Goal: Find specific page/section: Find specific page/section

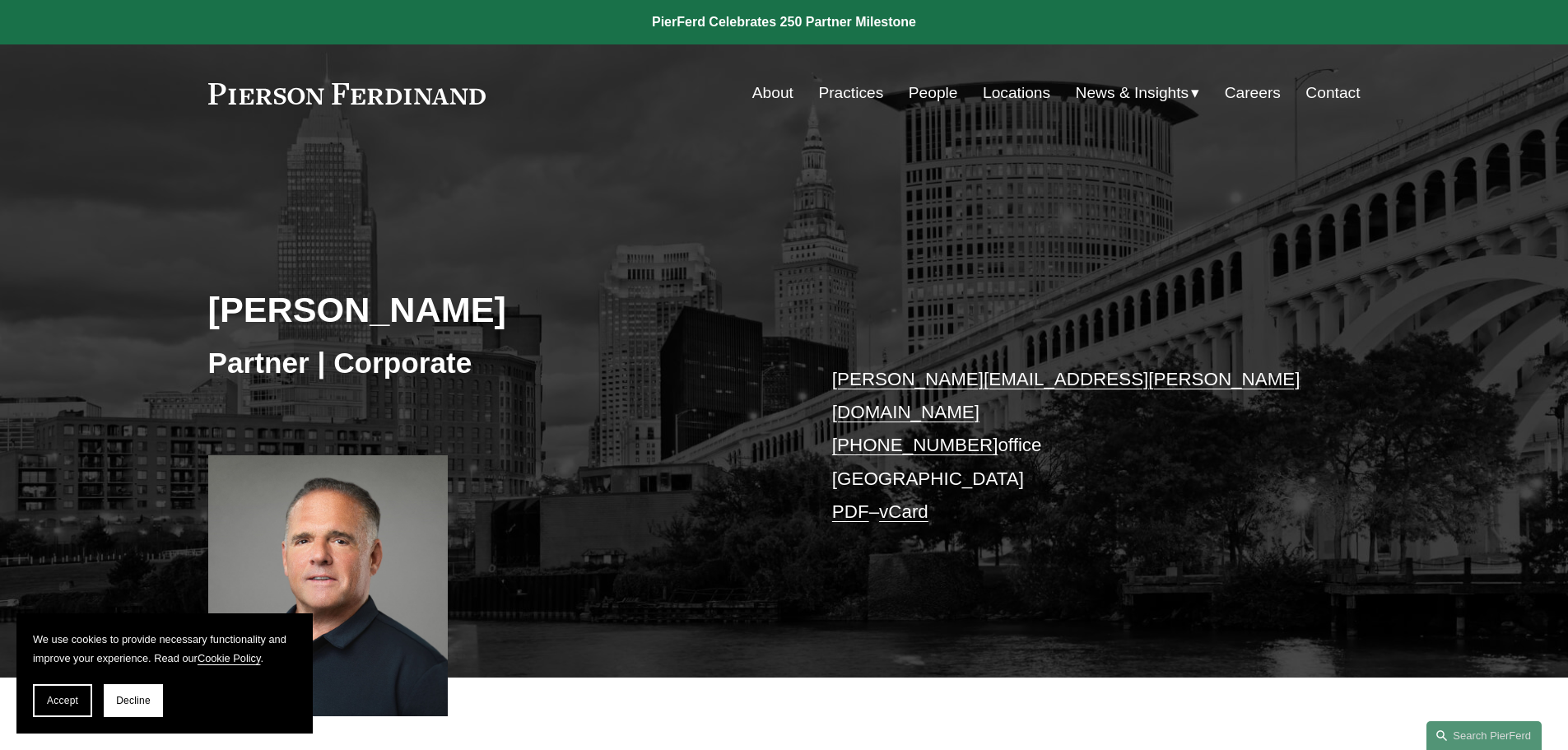
scroll to position [659, 0]
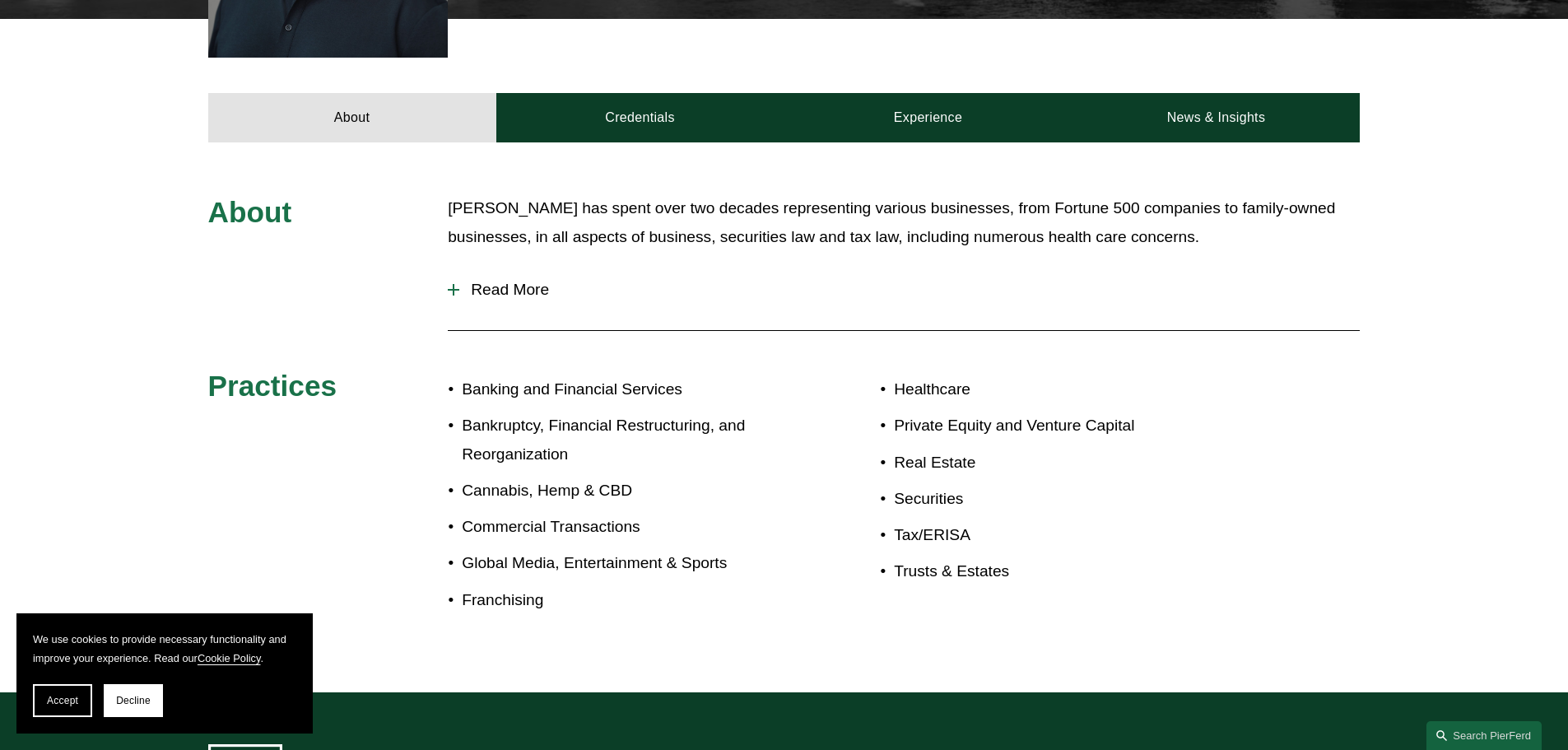
click at [474, 281] on span "Read More" at bounding box center [909, 290] width 901 height 18
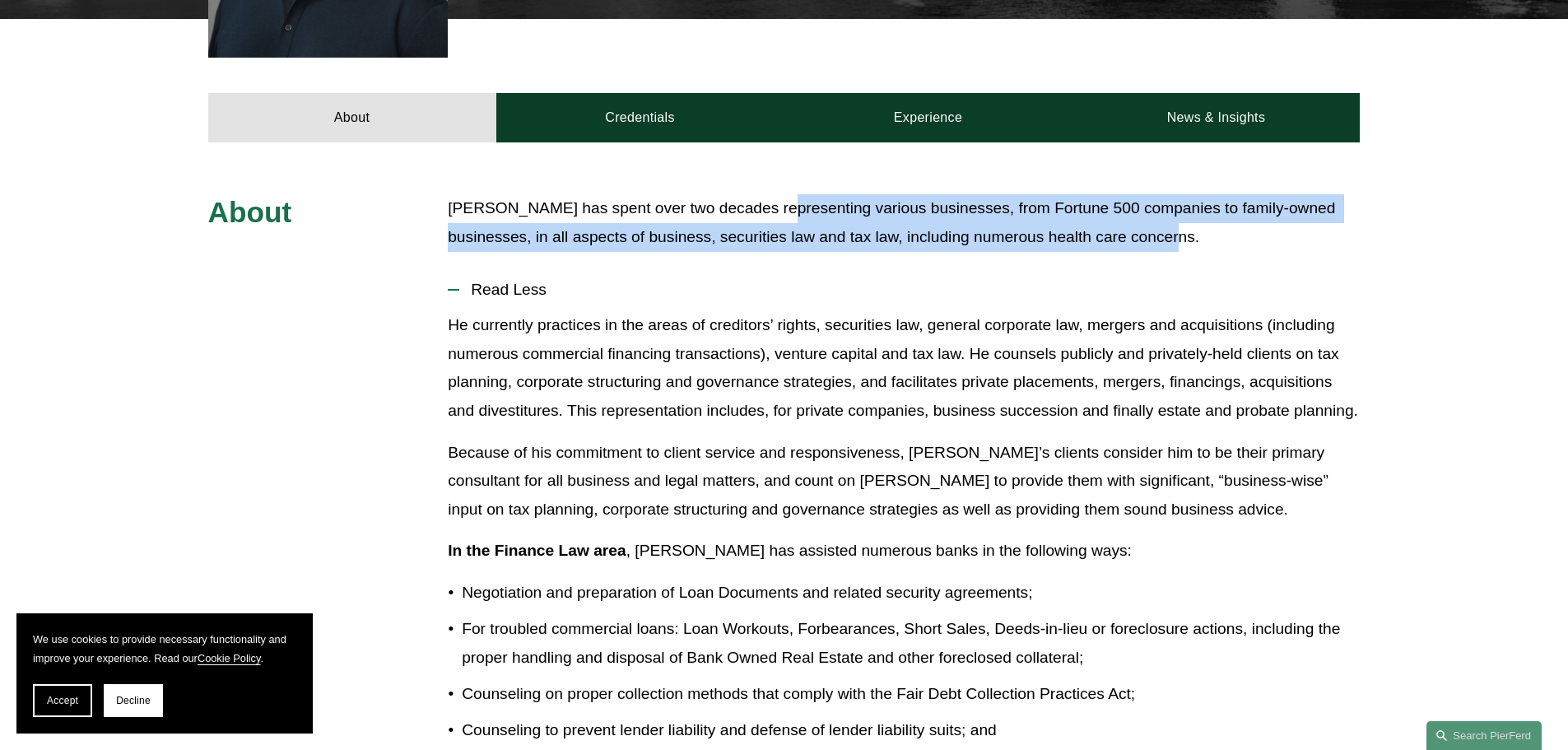
drag, startPoint x: 758, startPoint y: 194, endPoint x: 1323, endPoint y: 212, distance: 565.3
click at [1323, 212] on p "Mr. Gluntz has spent over two decades representing various businesses, from For…" at bounding box center [903, 223] width 912 height 57
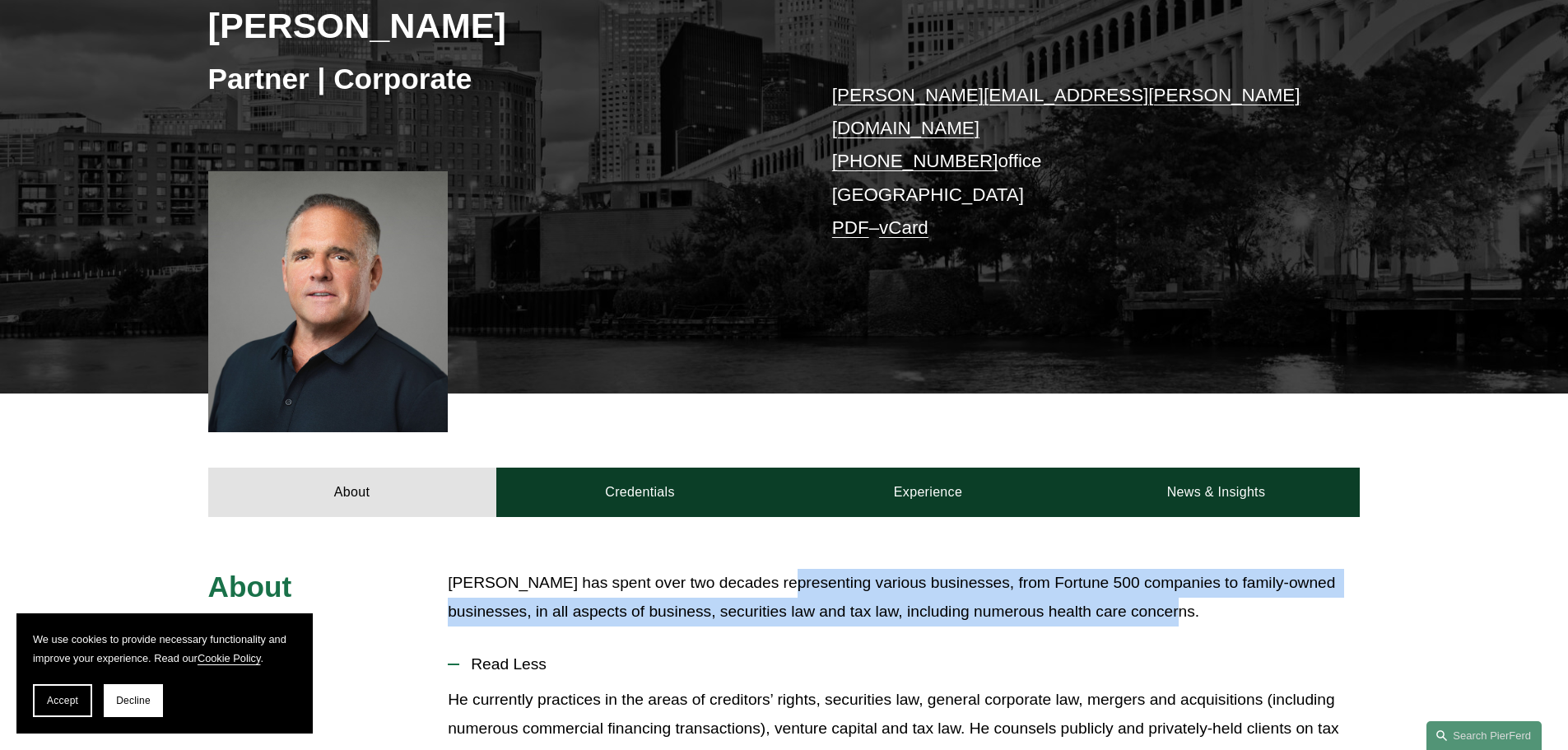
scroll to position [0, 0]
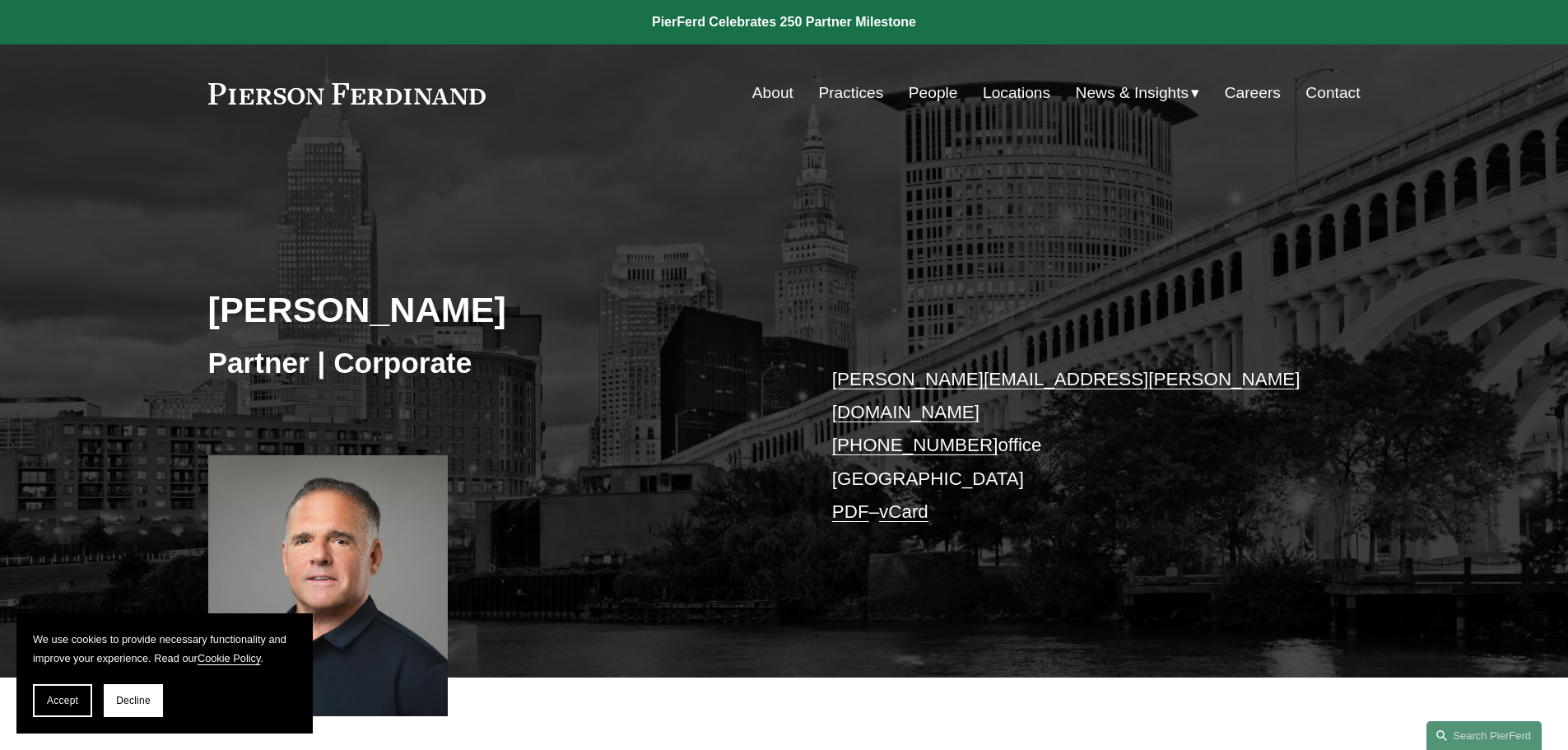
click at [933, 94] on link "People" at bounding box center [933, 93] width 49 height 31
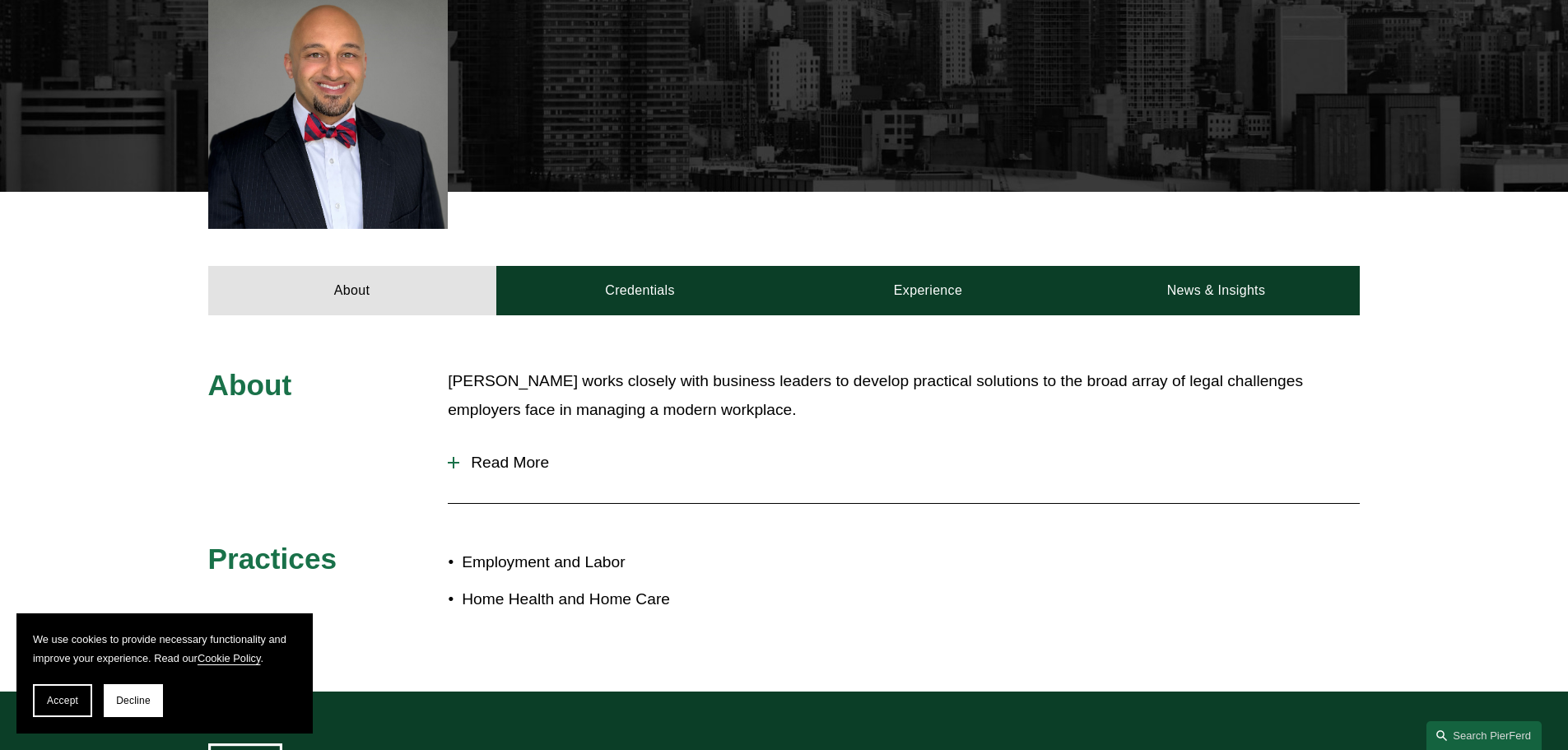
scroll to position [494, 0]
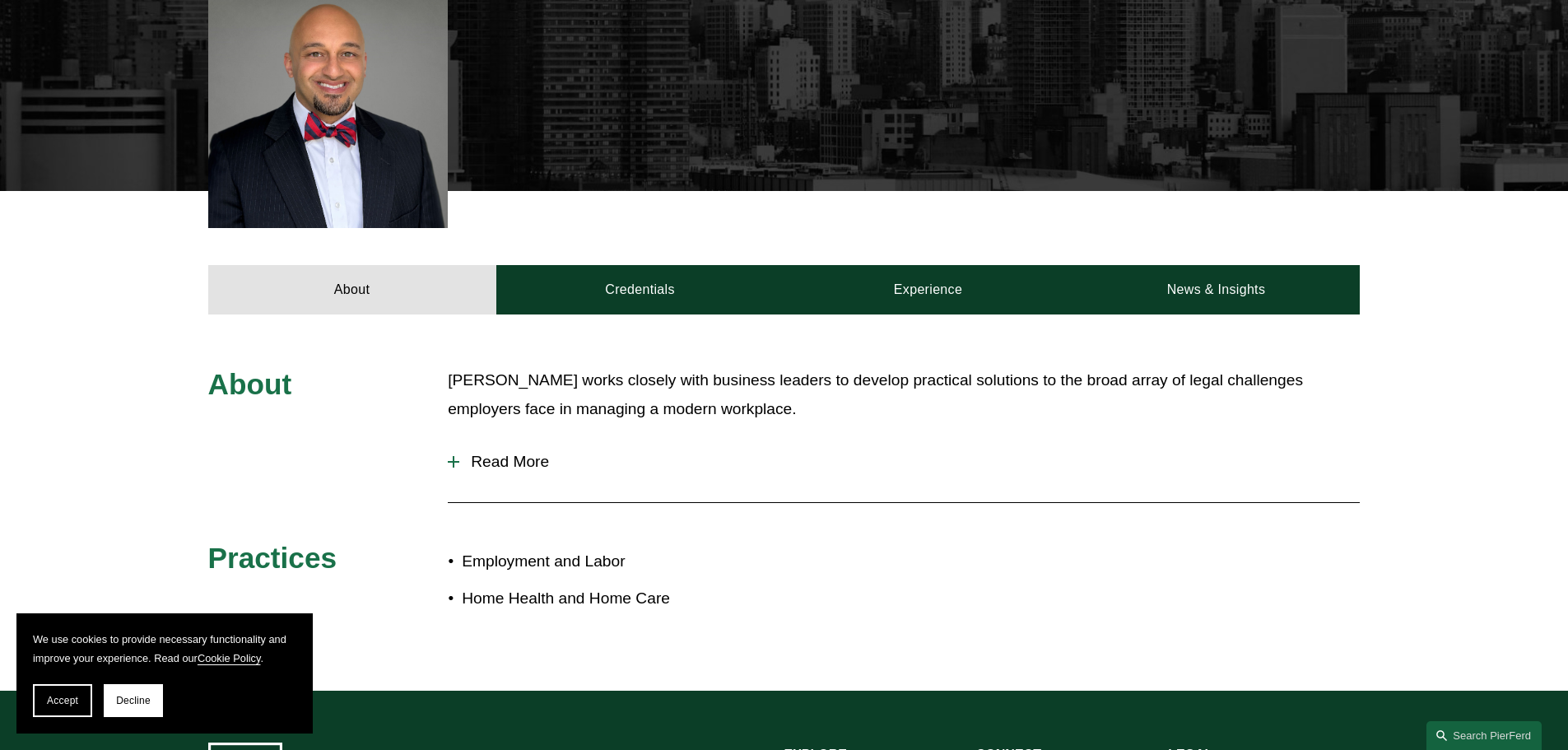
click at [503, 456] on span "Read More" at bounding box center [909, 462] width 901 height 18
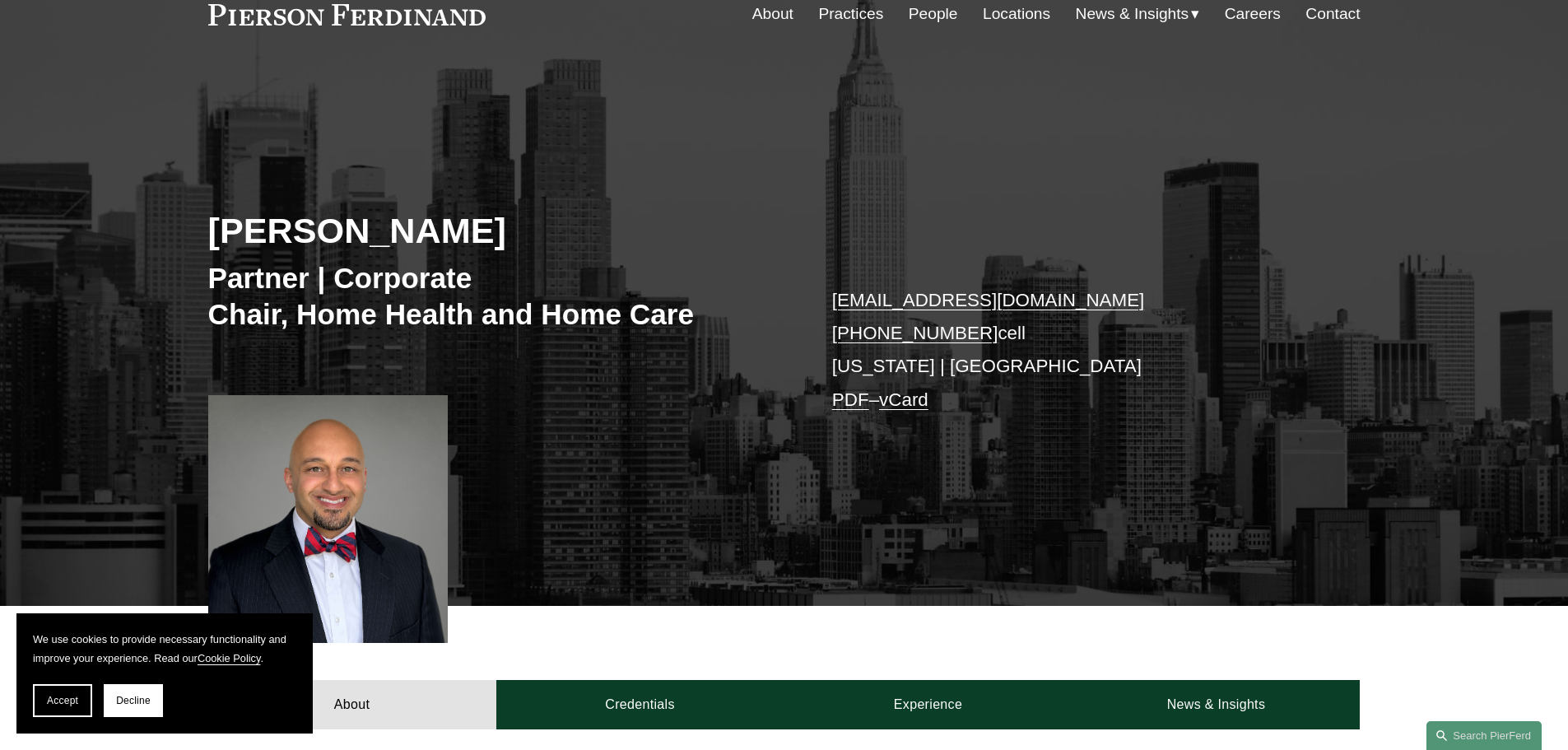
scroll to position [0, 0]
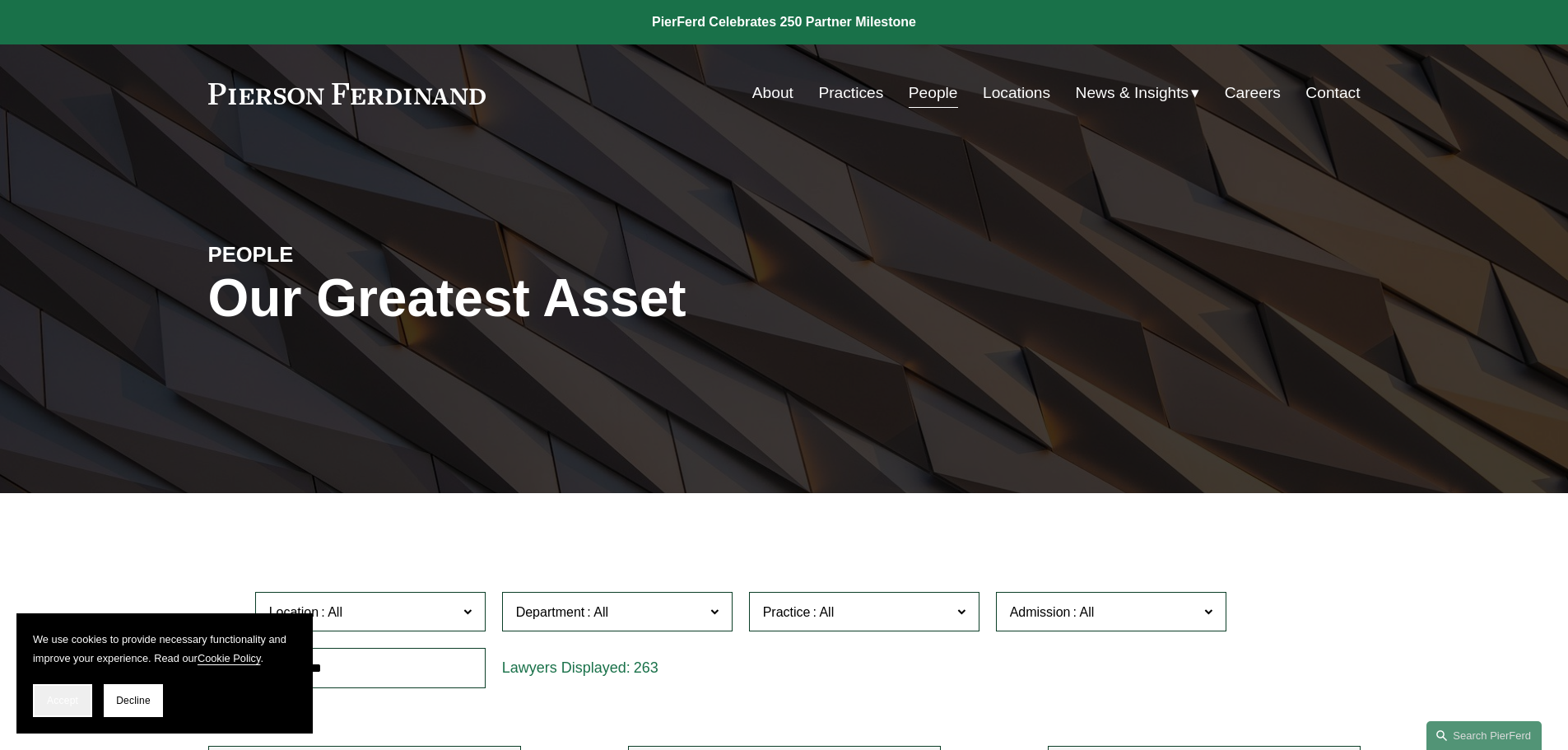
click at [43, 703] on button "Accept" at bounding box center [62, 700] width 59 height 33
